Goal: Book appointment/travel/reservation

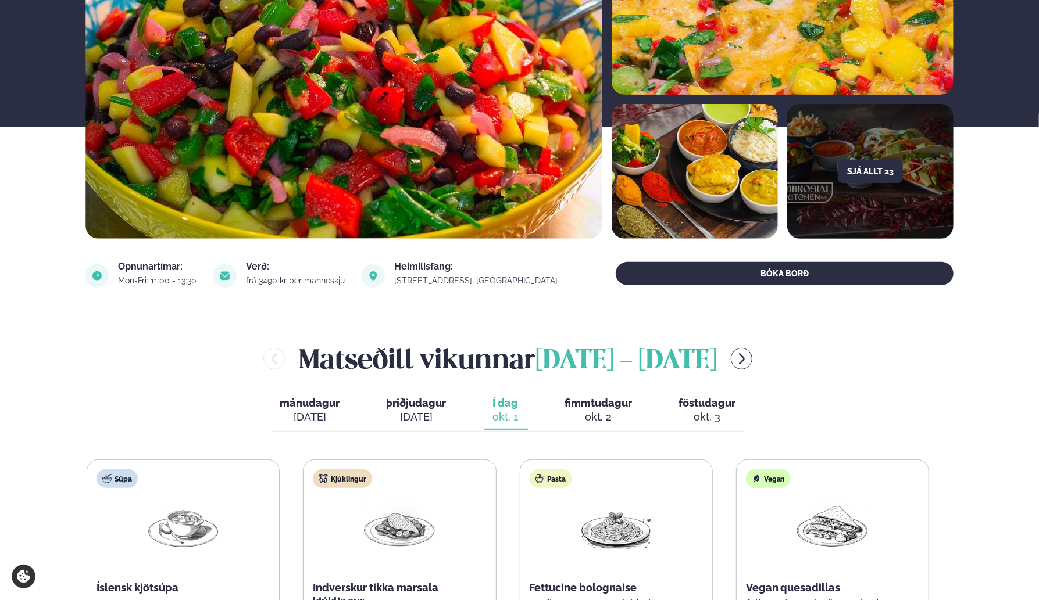
scroll to position [291, 0]
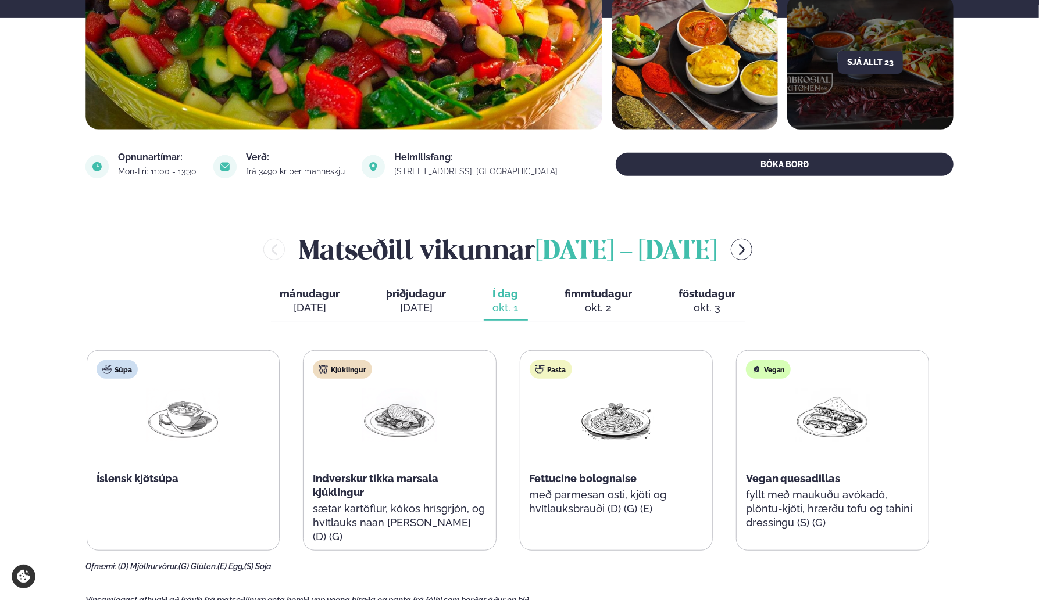
click at [595, 299] on span "fimmtudagur" at bounding box center [598, 294] width 67 height 12
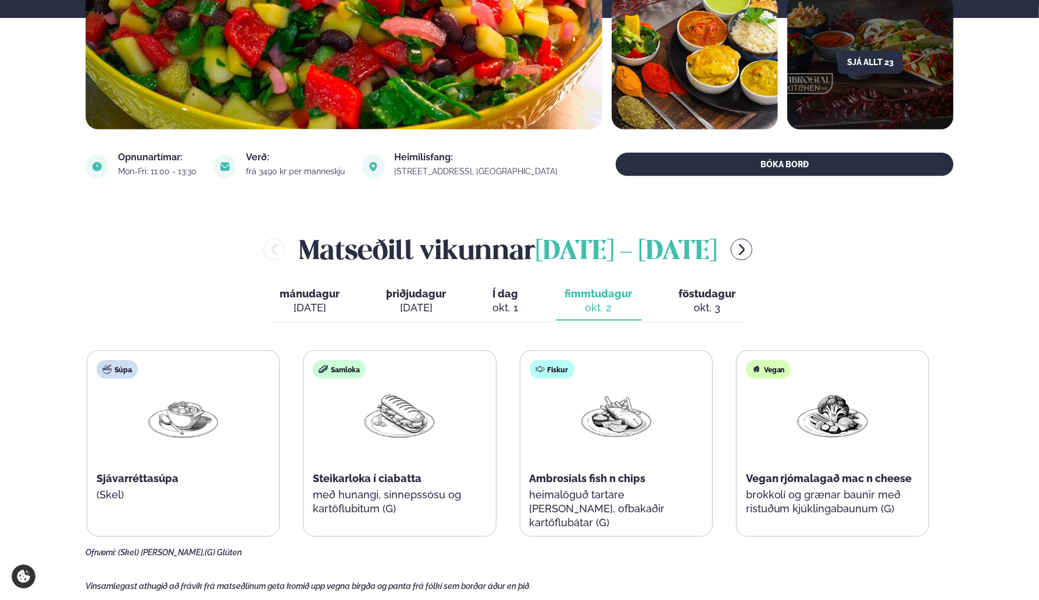
click at [708, 307] on div "okt. 3" at bounding box center [707, 308] width 57 height 14
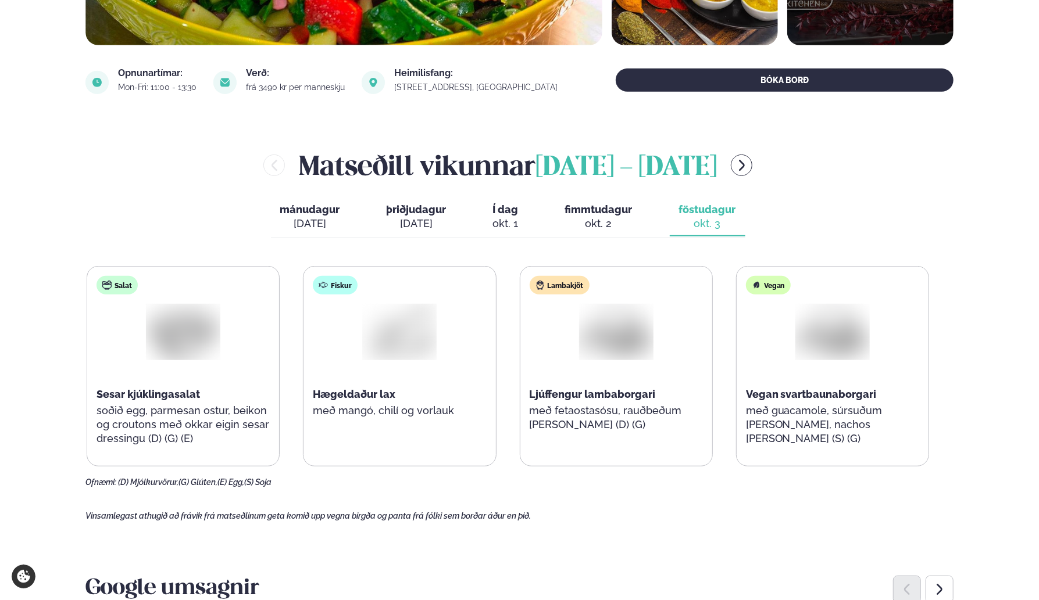
scroll to position [349, 0]
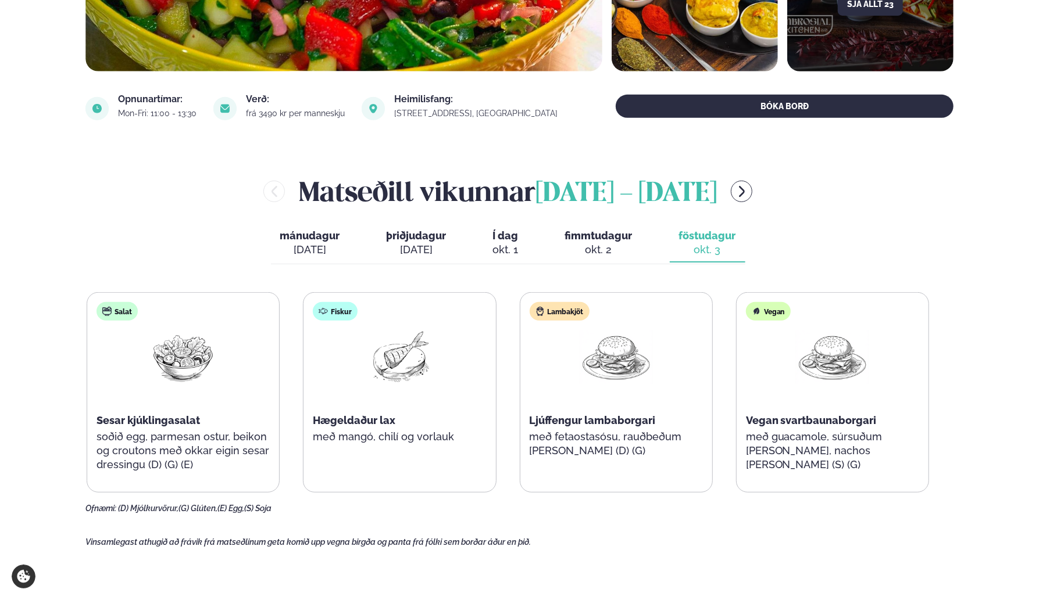
click at [752, 200] on button "menu-btn-right" at bounding box center [742, 192] width 22 height 22
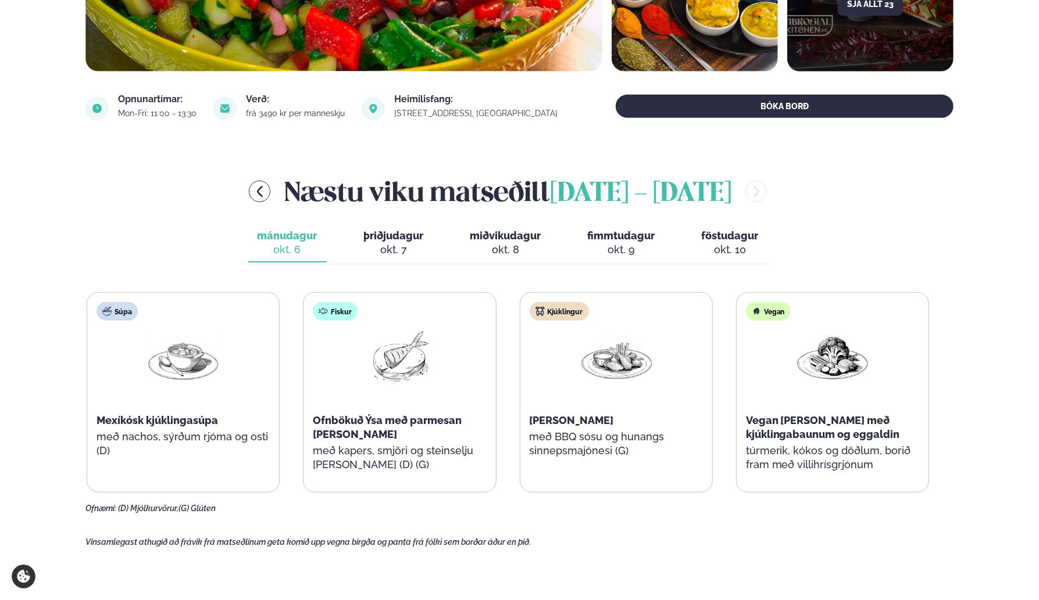
click at [391, 239] on span "þriðjudagur" at bounding box center [394, 236] width 60 height 12
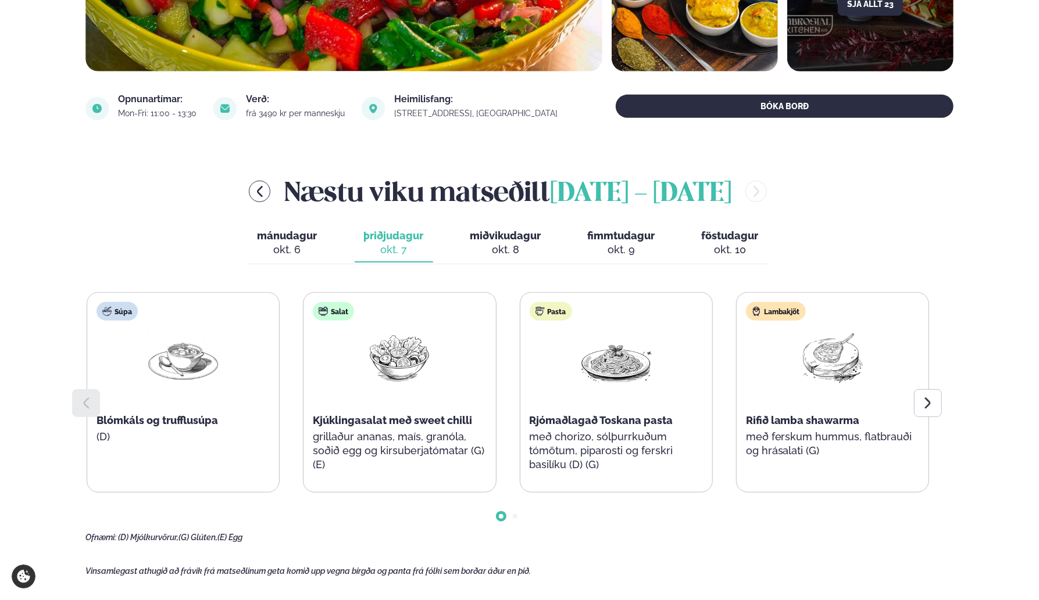
click at [926, 407] on icon at bounding box center [928, 403] width 6 height 11
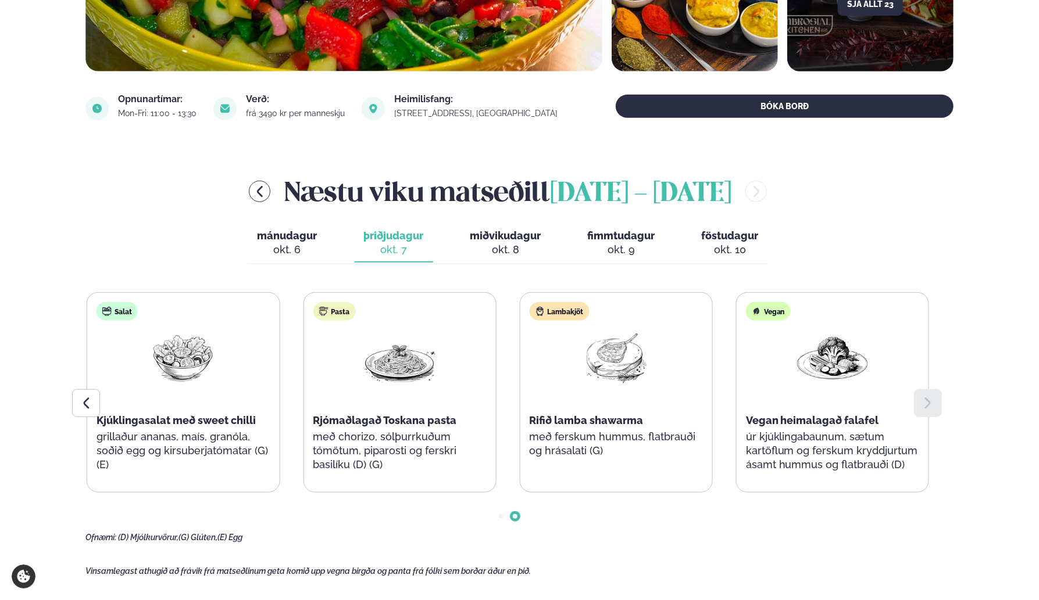
click at [495, 245] on div "okt. 8" at bounding box center [505, 250] width 71 height 14
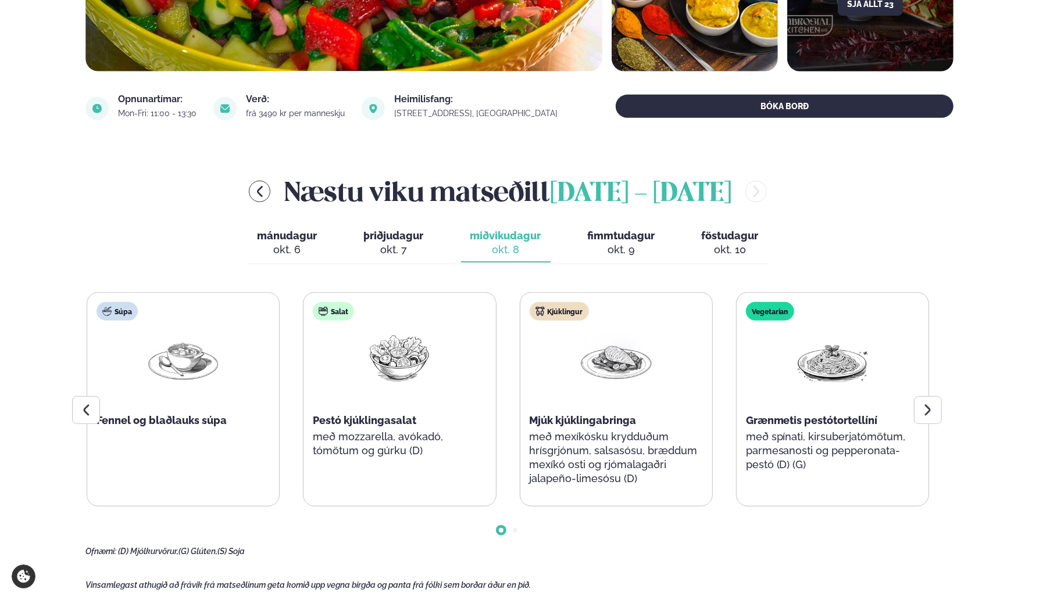
click at [936, 405] on div at bounding box center [928, 410] width 28 height 28
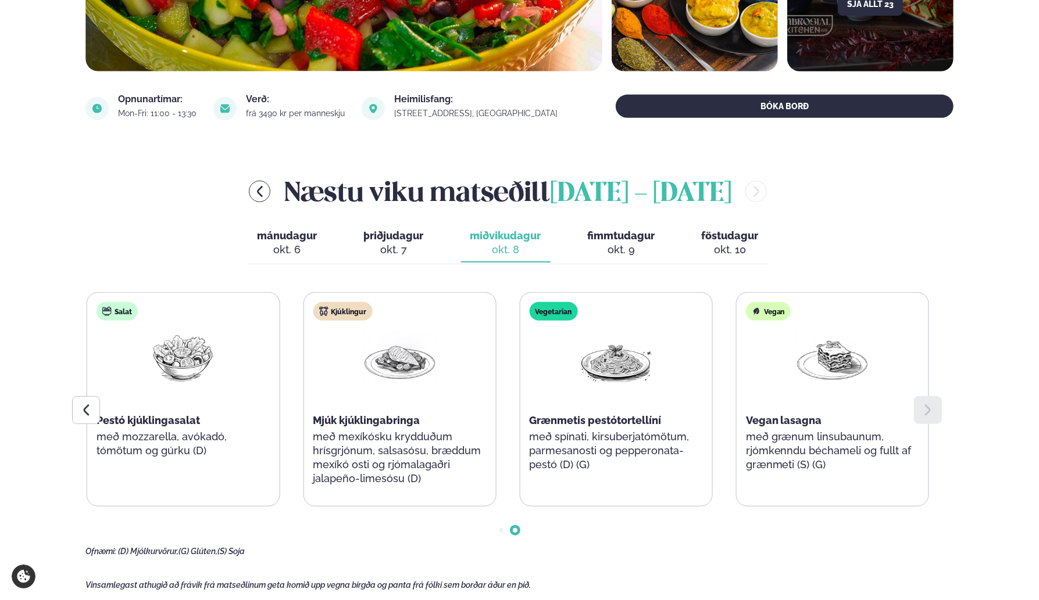
click at [614, 246] on div "okt. 9" at bounding box center [621, 250] width 67 height 14
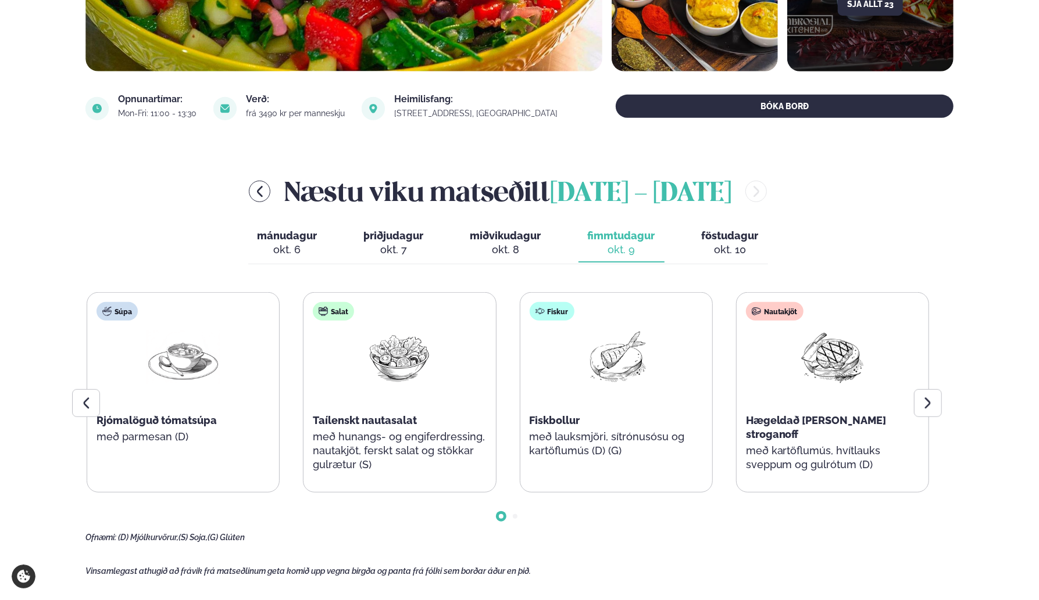
click at [928, 404] on icon at bounding box center [928, 403] width 6 height 11
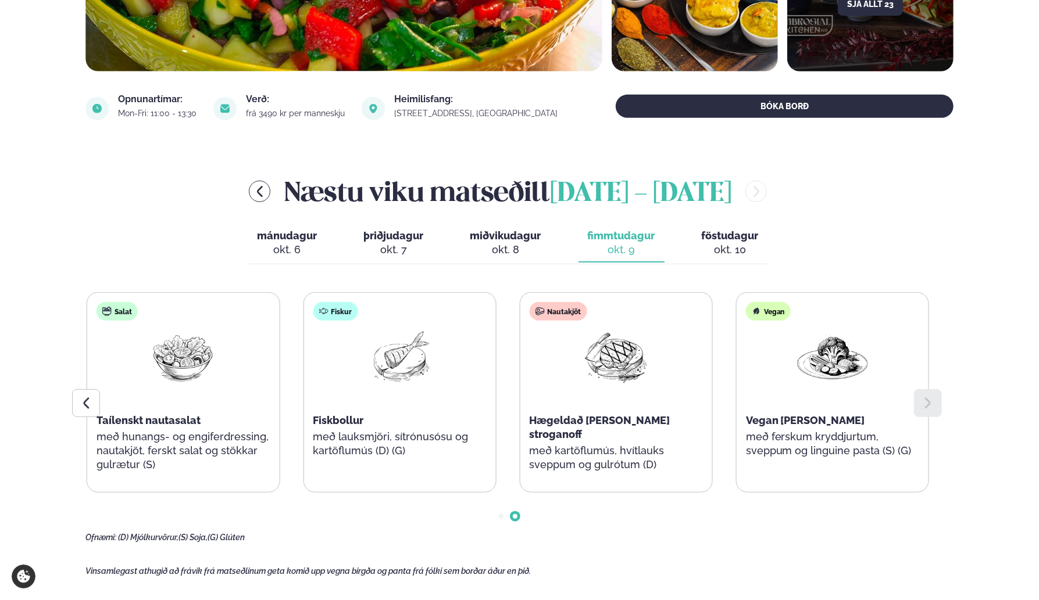
click at [714, 244] on div "okt. 10" at bounding box center [729, 250] width 57 height 14
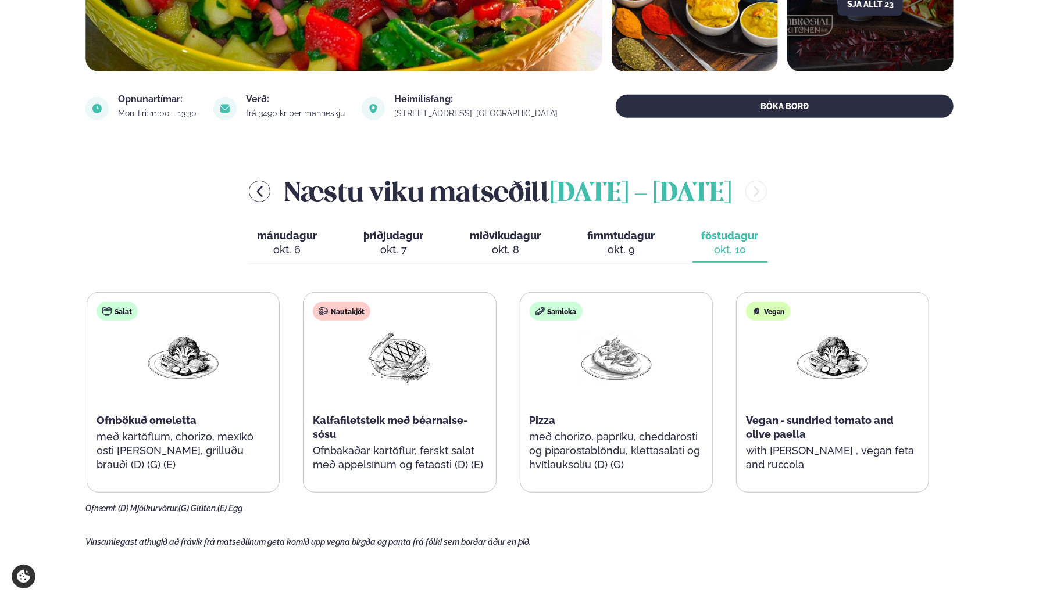
click at [293, 248] on div "okt. 6" at bounding box center [287, 250] width 60 height 14
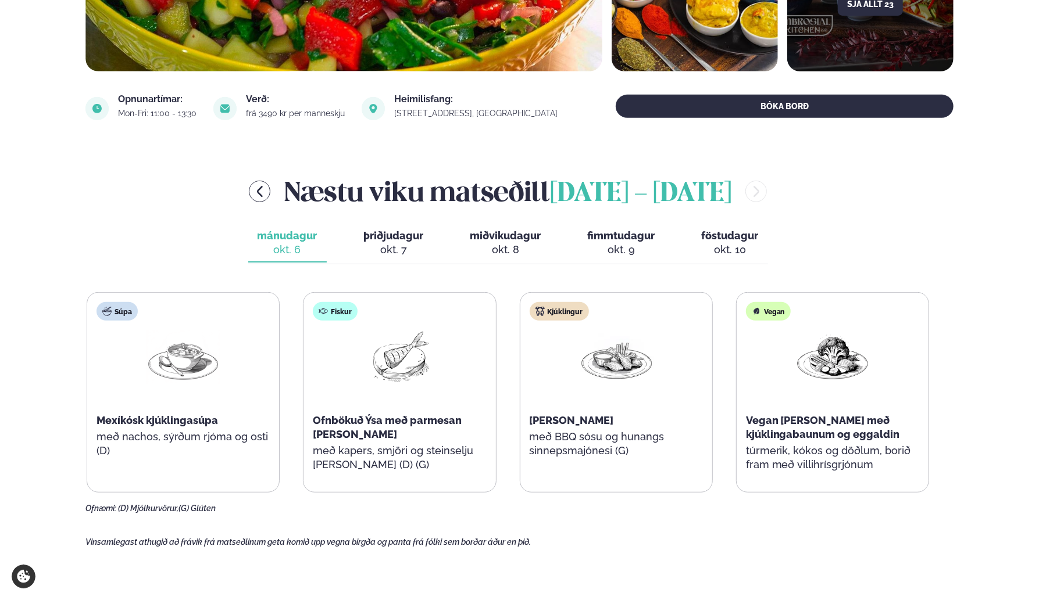
click at [401, 246] on div "okt. 7" at bounding box center [394, 250] width 60 height 14
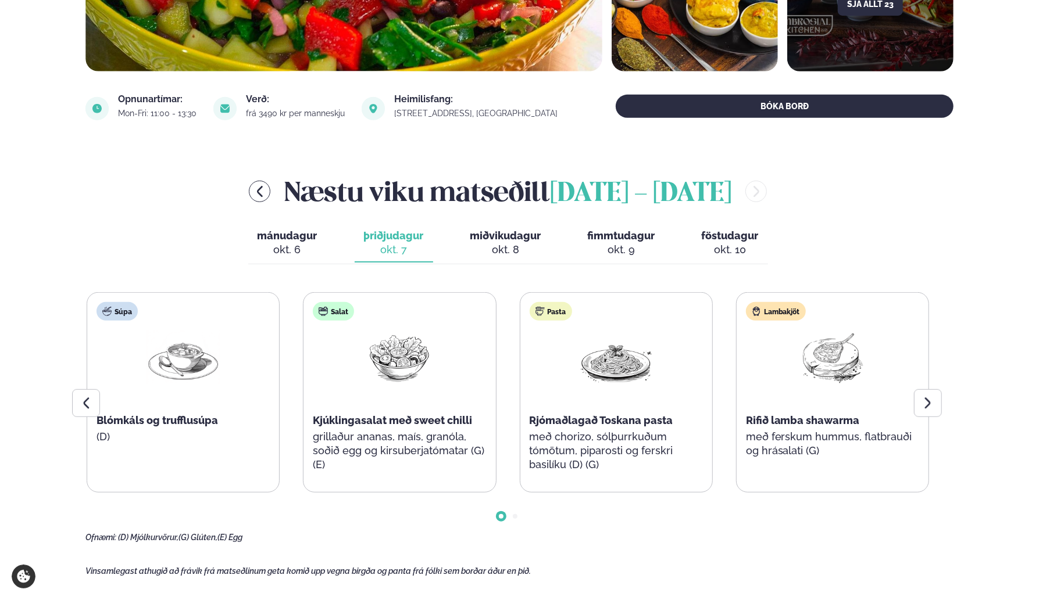
click at [928, 410] on div at bounding box center [928, 403] width 28 height 28
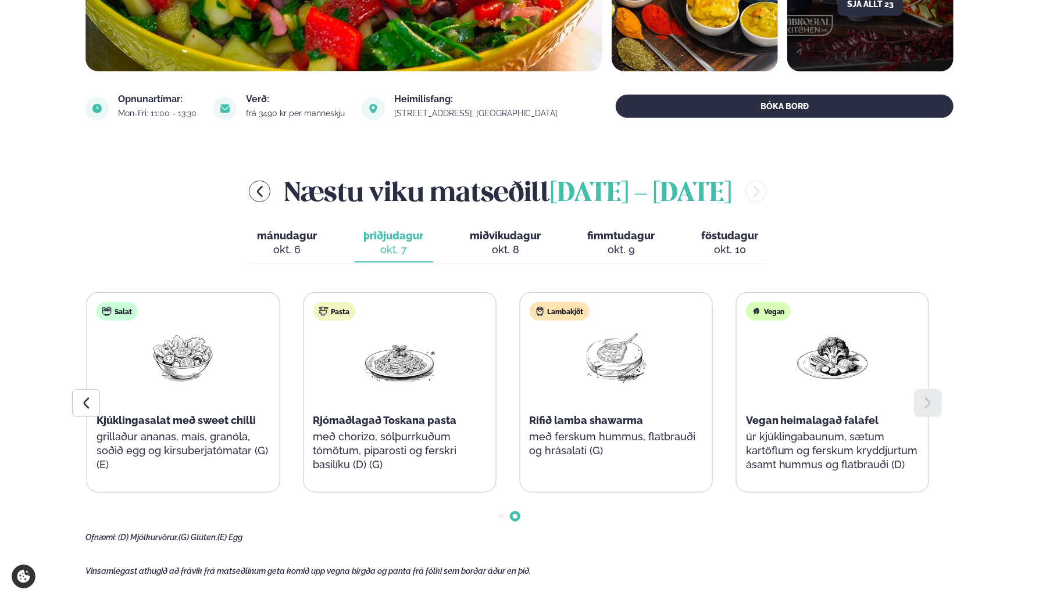
click at [493, 238] on span "miðvikudagur" at bounding box center [505, 236] width 71 height 12
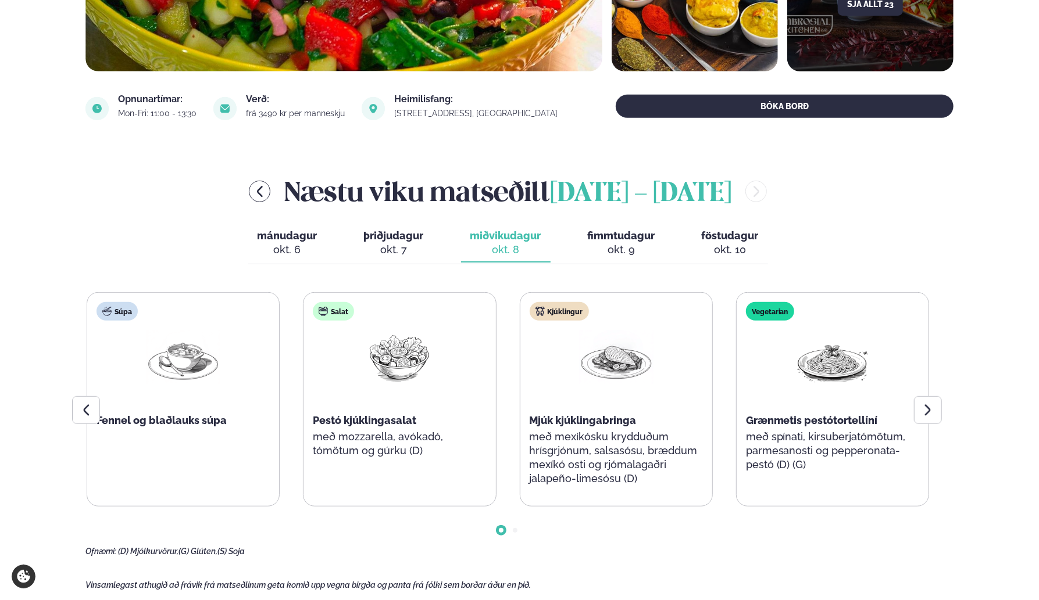
click at [633, 231] on span "fimmtudagur" at bounding box center [621, 236] width 67 height 12
